Goal: Information Seeking & Learning: Learn about a topic

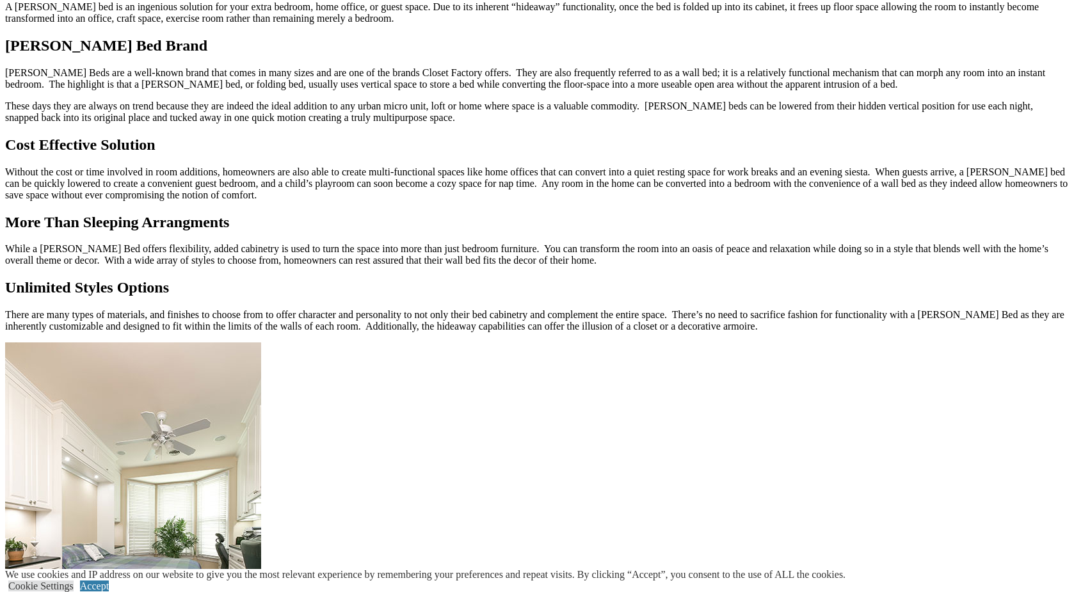
scroll to position [1270, 0]
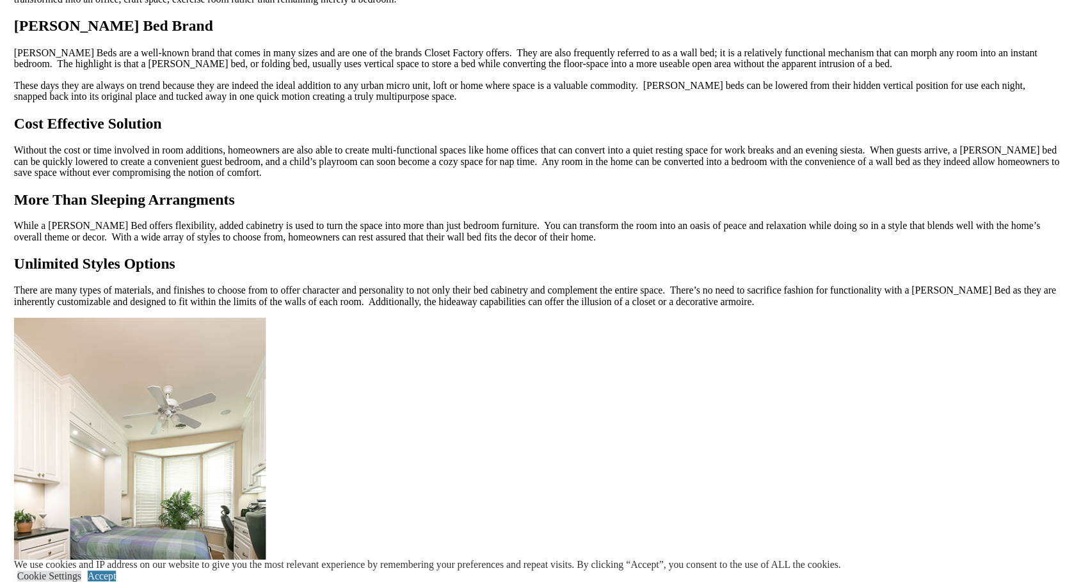
scroll to position [1191, 0]
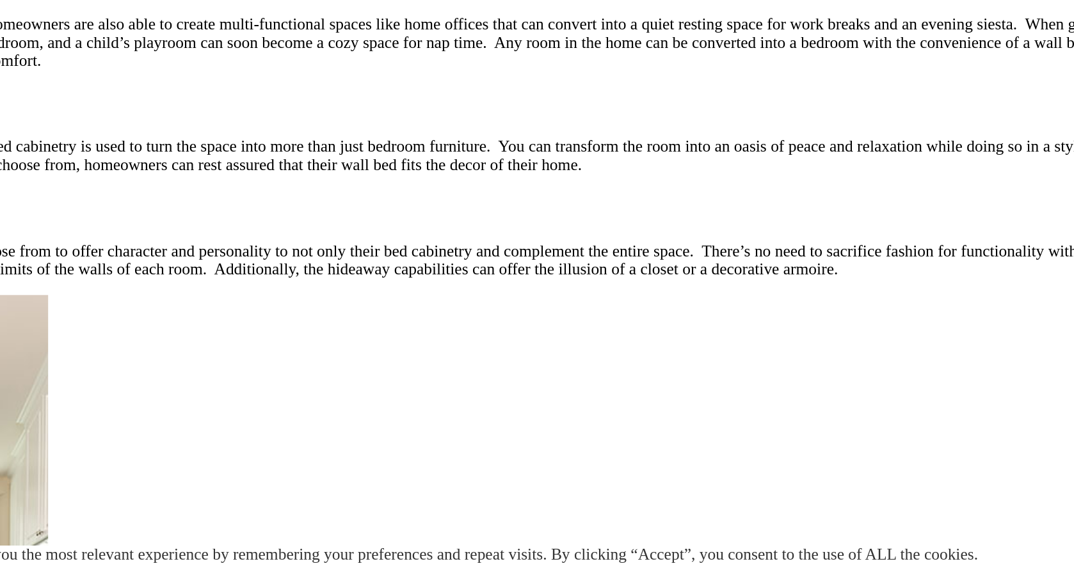
drag, startPoint x: 71, startPoint y: 261, endPoint x: 111, endPoint y: 254, distance: 40.8
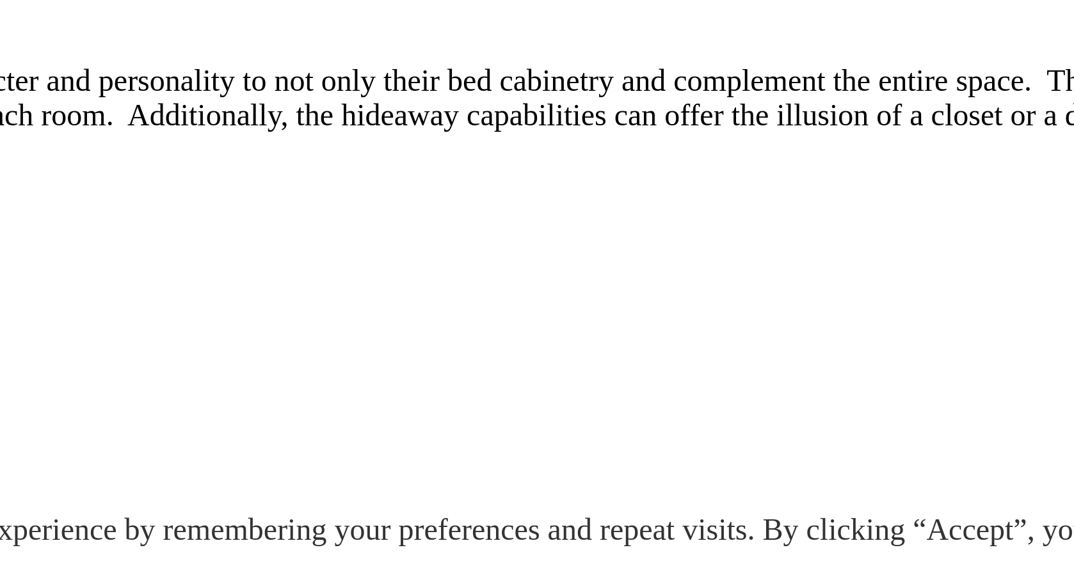
drag, startPoint x: 22, startPoint y: 113, endPoint x: 222, endPoint y: 96, distance: 201.1
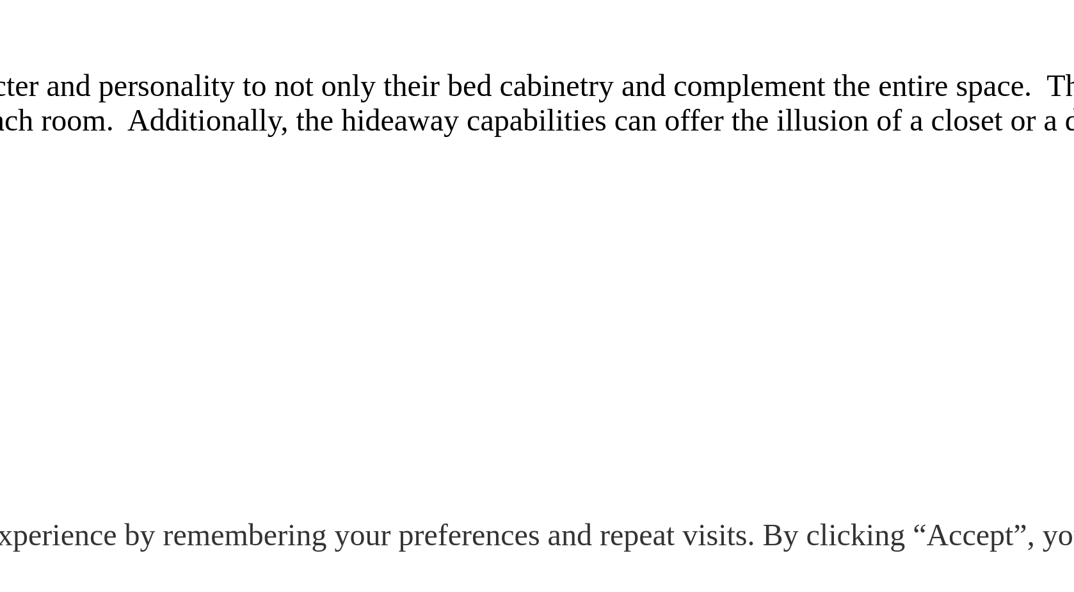
scroll to position [1313, 0]
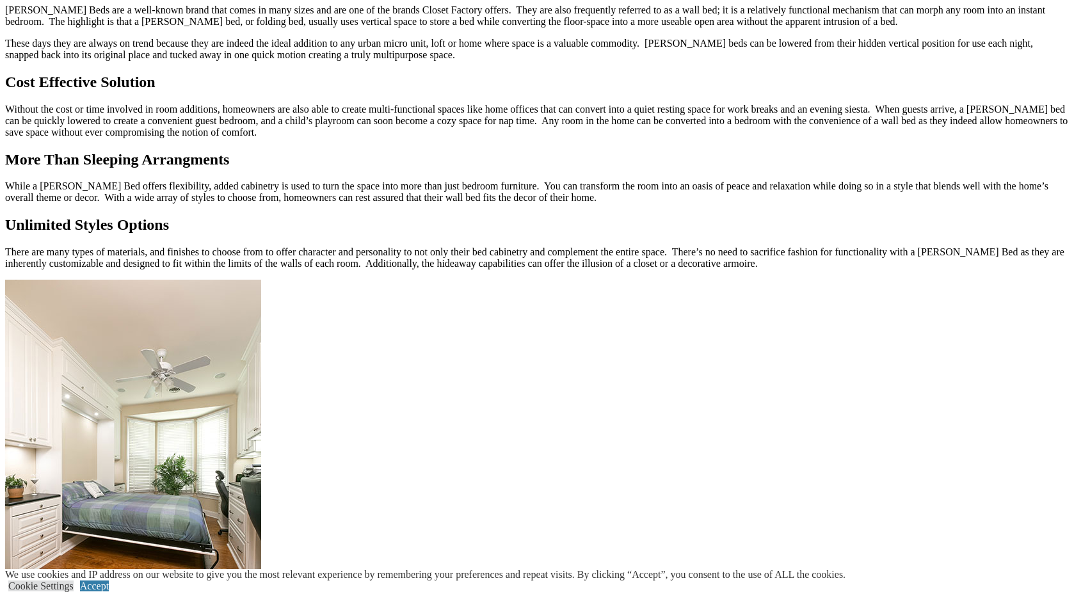
drag, startPoint x: 294, startPoint y: 337, endPoint x: 518, endPoint y: 319, distance: 224.7
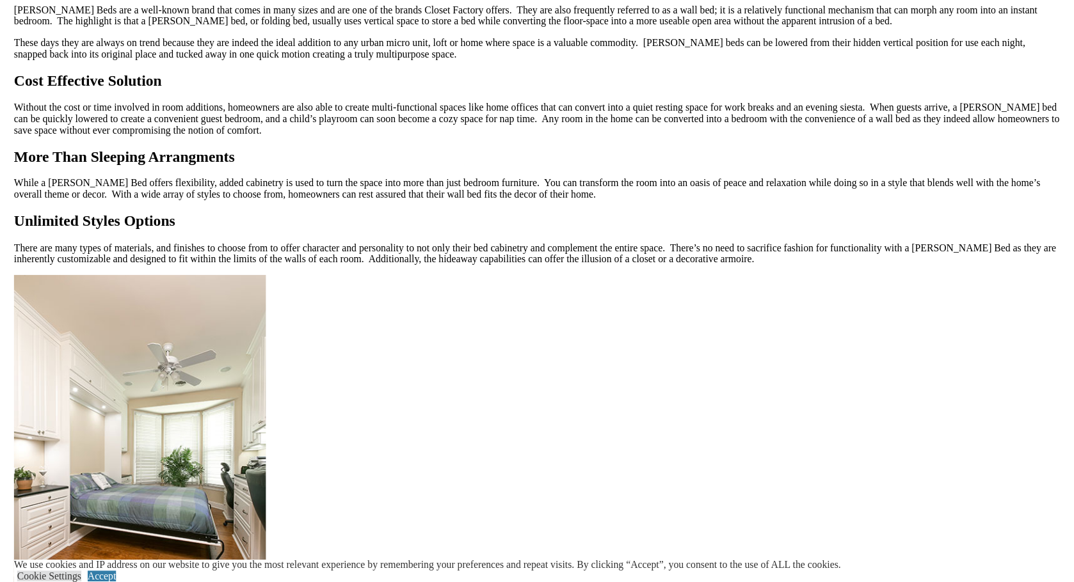
scroll to position [1180, 0]
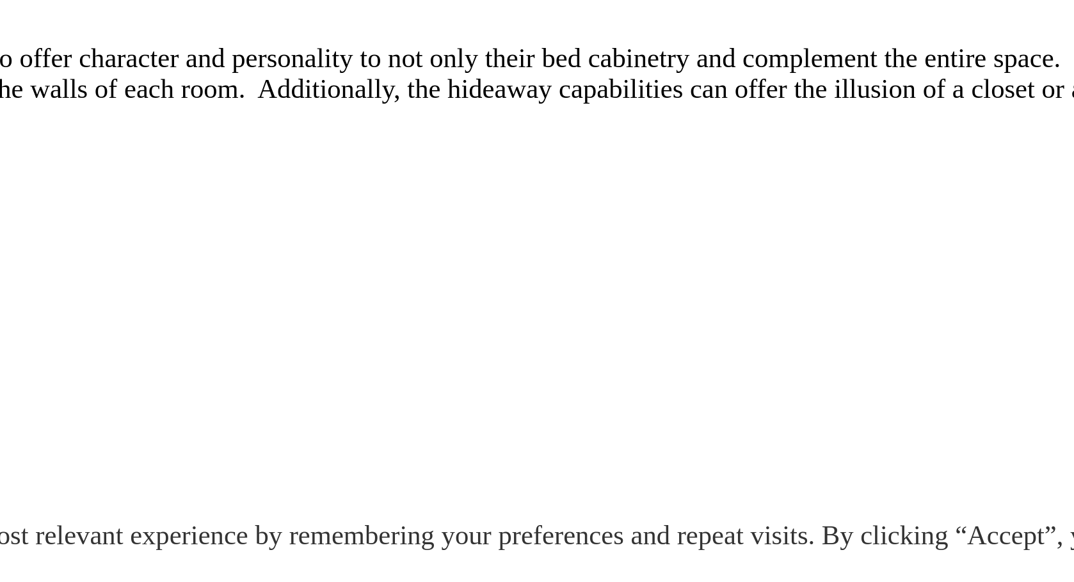
drag, startPoint x: 38, startPoint y: 137, endPoint x: 132, endPoint y: 129, distance: 94.5
drag, startPoint x: 14, startPoint y: 118, endPoint x: 266, endPoint y: 102, distance: 252.7
drag, startPoint x: 124, startPoint y: 131, endPoint x: 336, endPoint y: 115, distance: 213.1
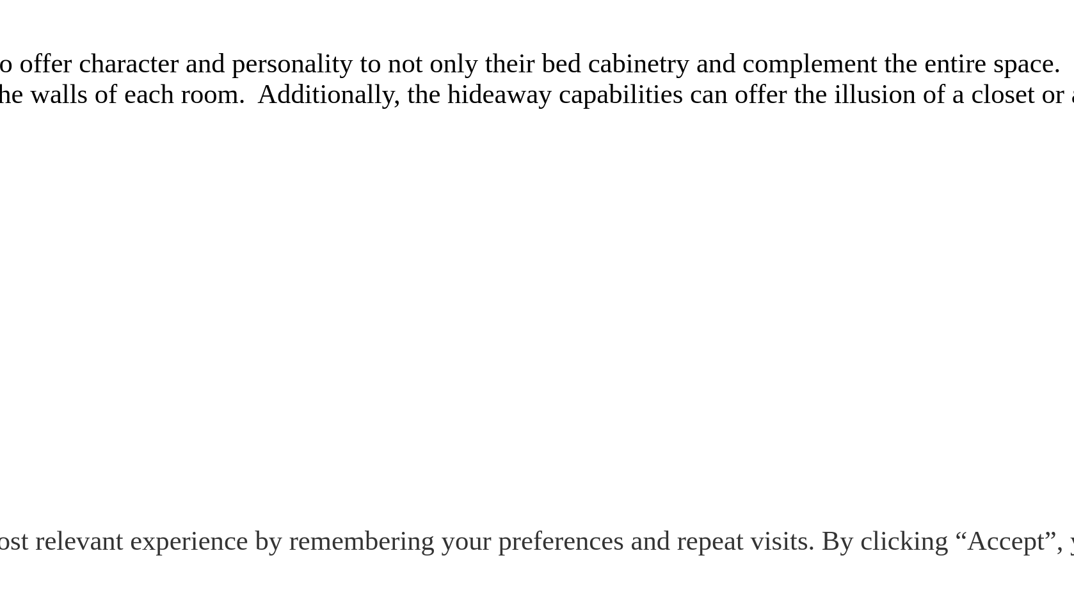
scroll to position [1356, 0]
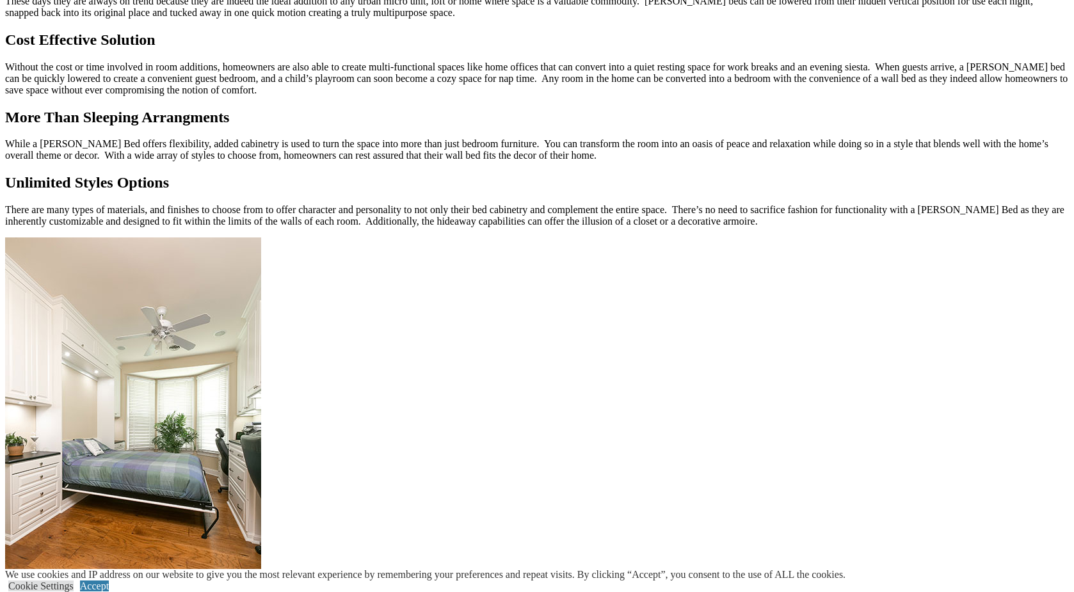
drag, startPoint x: 247, startPoint y: 309, endPoint x: 209, endPoint y: 314, distance: 38.0
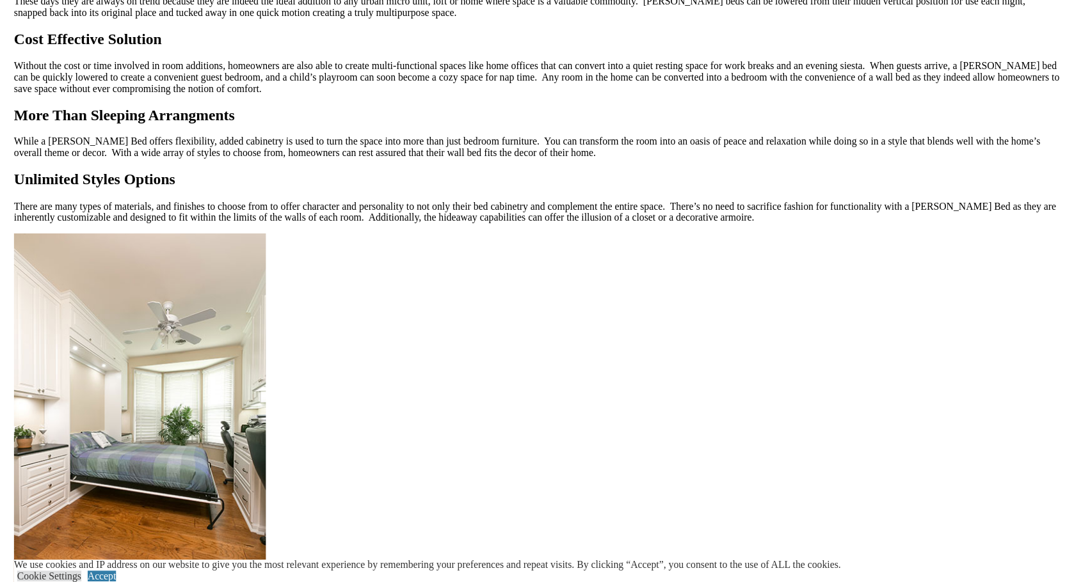
scroll to position [1183, 0]
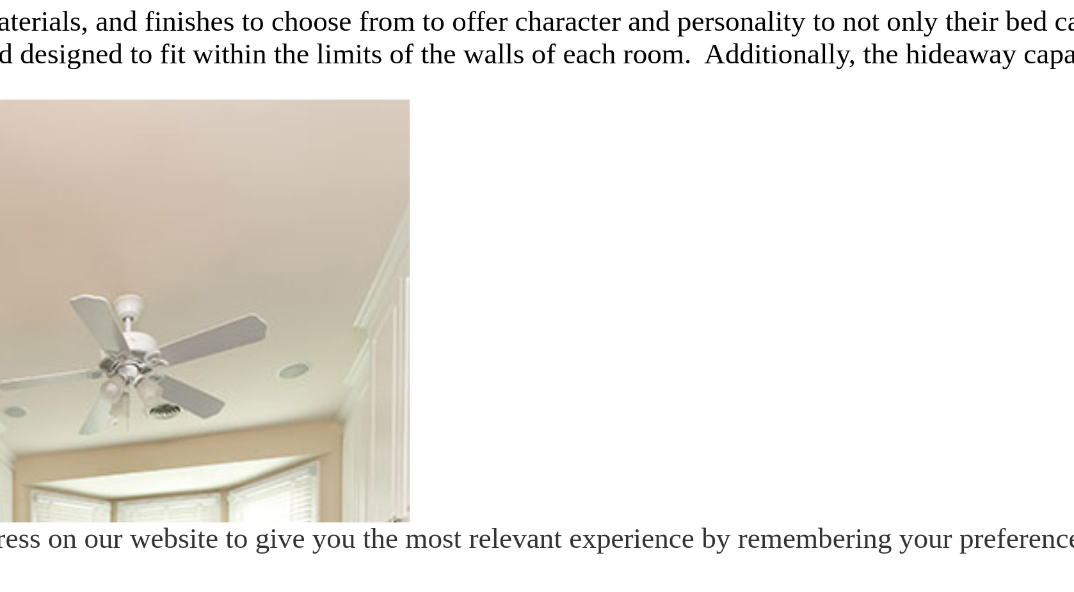
scroll to position [1513, 0]
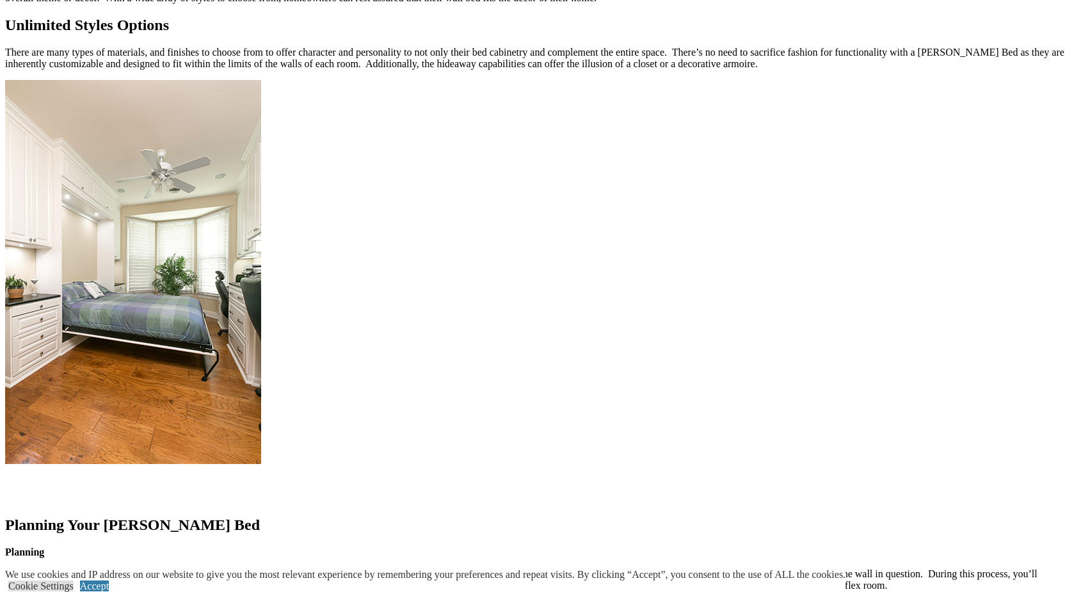
drag, startPoint x: 786, startPoint y: 181, endPoint x: 436, endPoint y: 191, distance: 350.2
drag, startPoint x: 654, startPoint y: 179, endPoint x: 238, endPoint y: 190, distance: 416.2
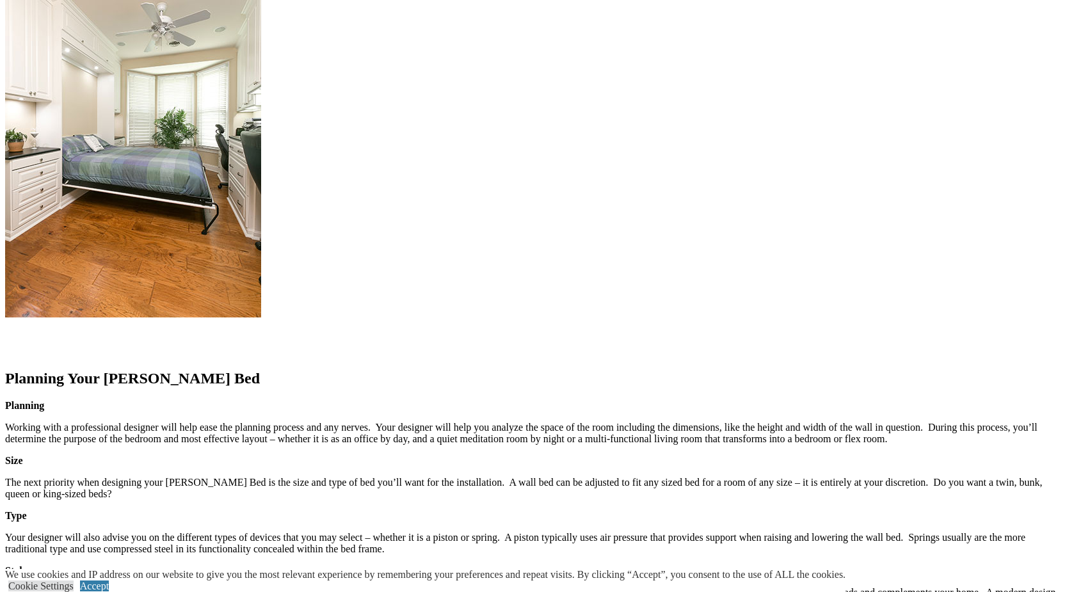
scroll to position [1672, 0]
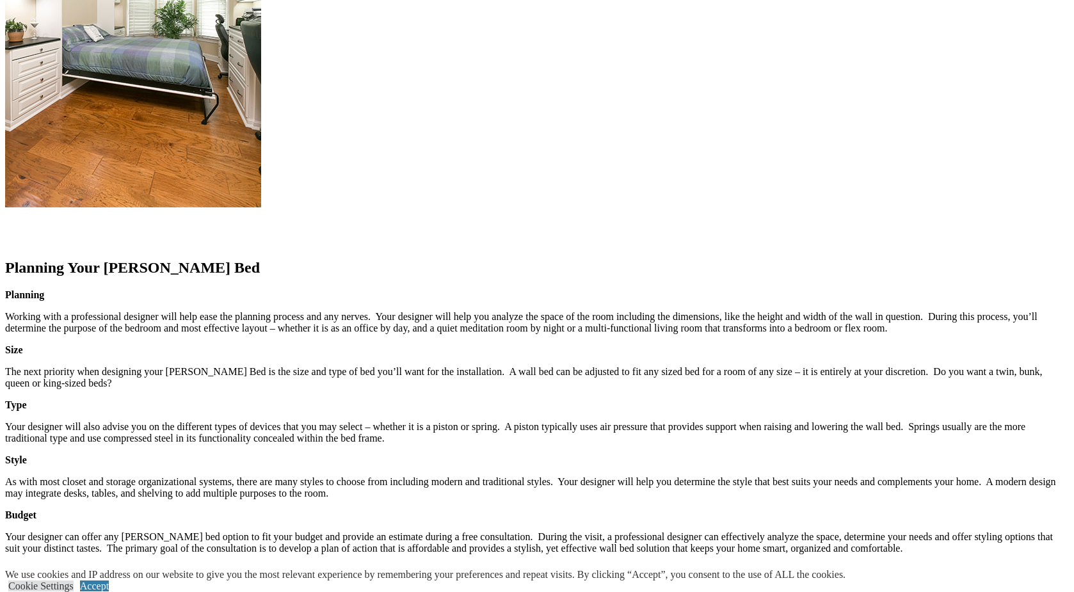
scroll to position [1700, 0]
